Goal: Task Accomplishment & Management: Use online tool/utility

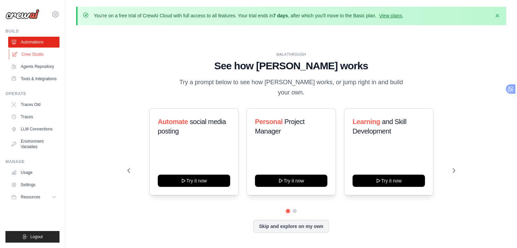
click at [47, 50] on link "Crew Studio" at bounding box center [34, 54] width 51 height 11
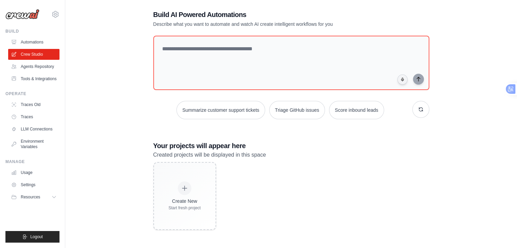
scroll to position [37, 0]
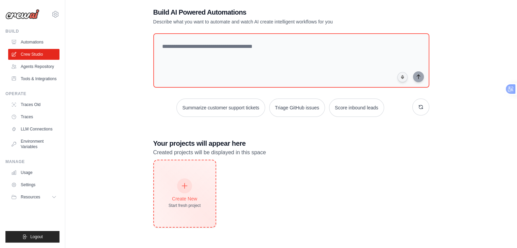
click at [194, 182] on div "Create New Start fresh project" at bounding box center [185, 193] width 32 height 29
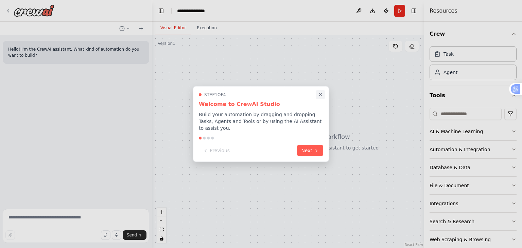
click at [319, 98] on icon "Close walkthrough" at bounding box center [320, 95] width 6 height 6
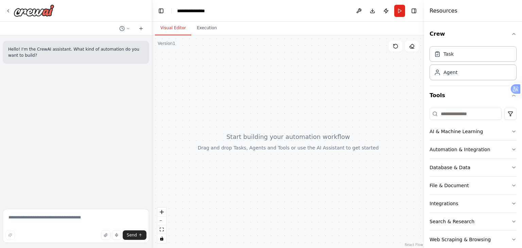
click at [355, 87] on div at bounding box center [288, 141] width 272 height 213
